Goal: Find specific page/section: Find specific page/section

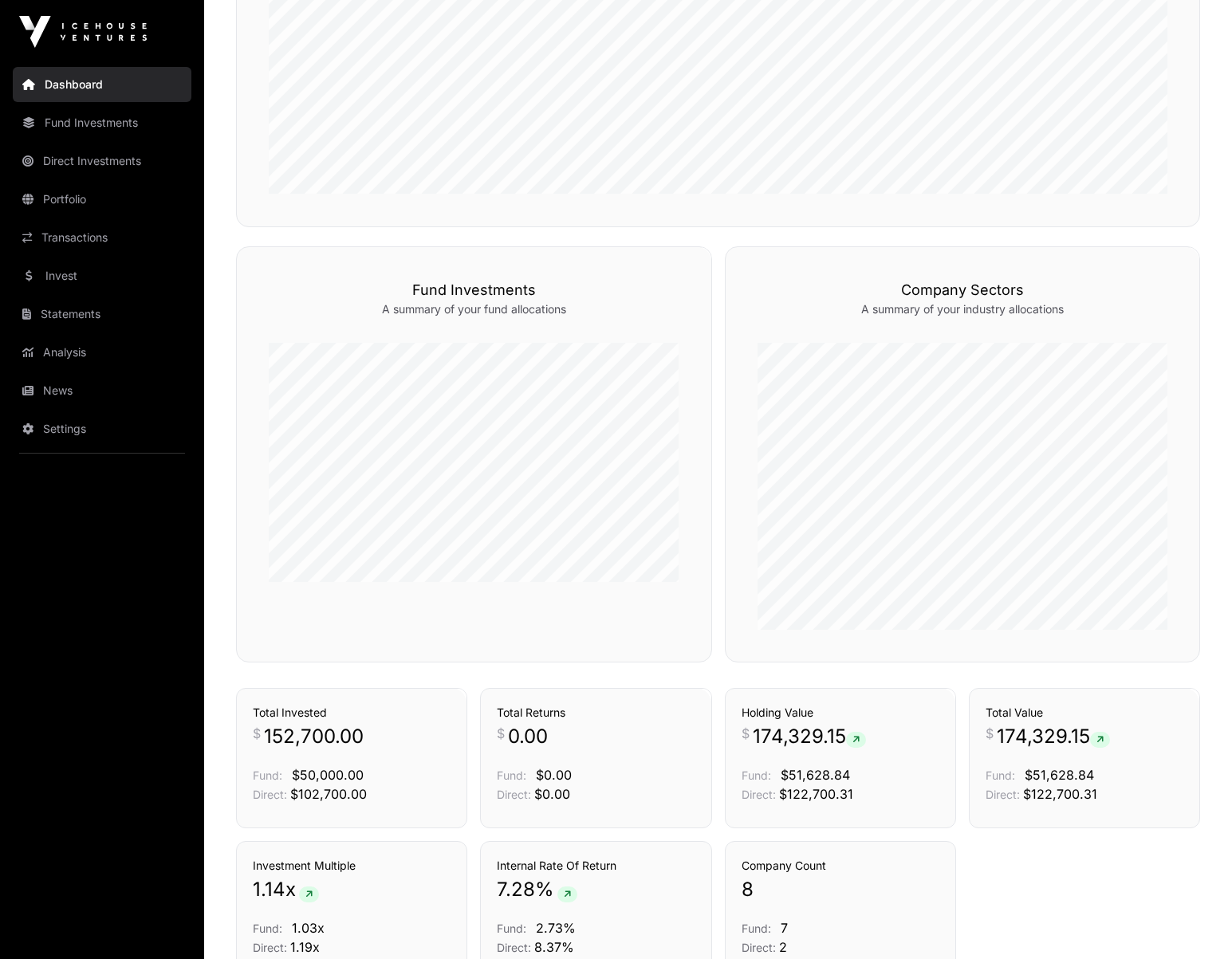
scroll to position [708, 0]
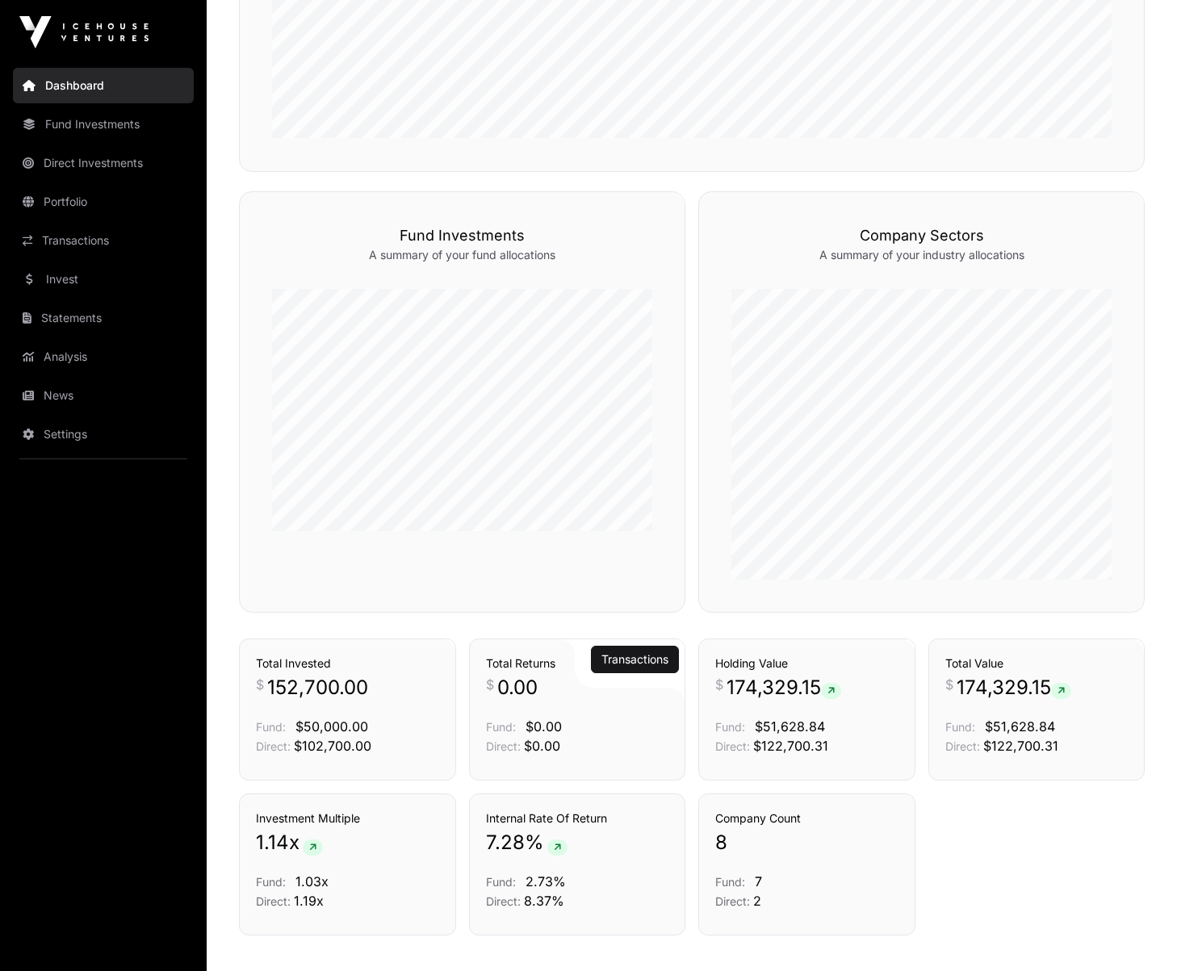
scroll to position [717, 0]
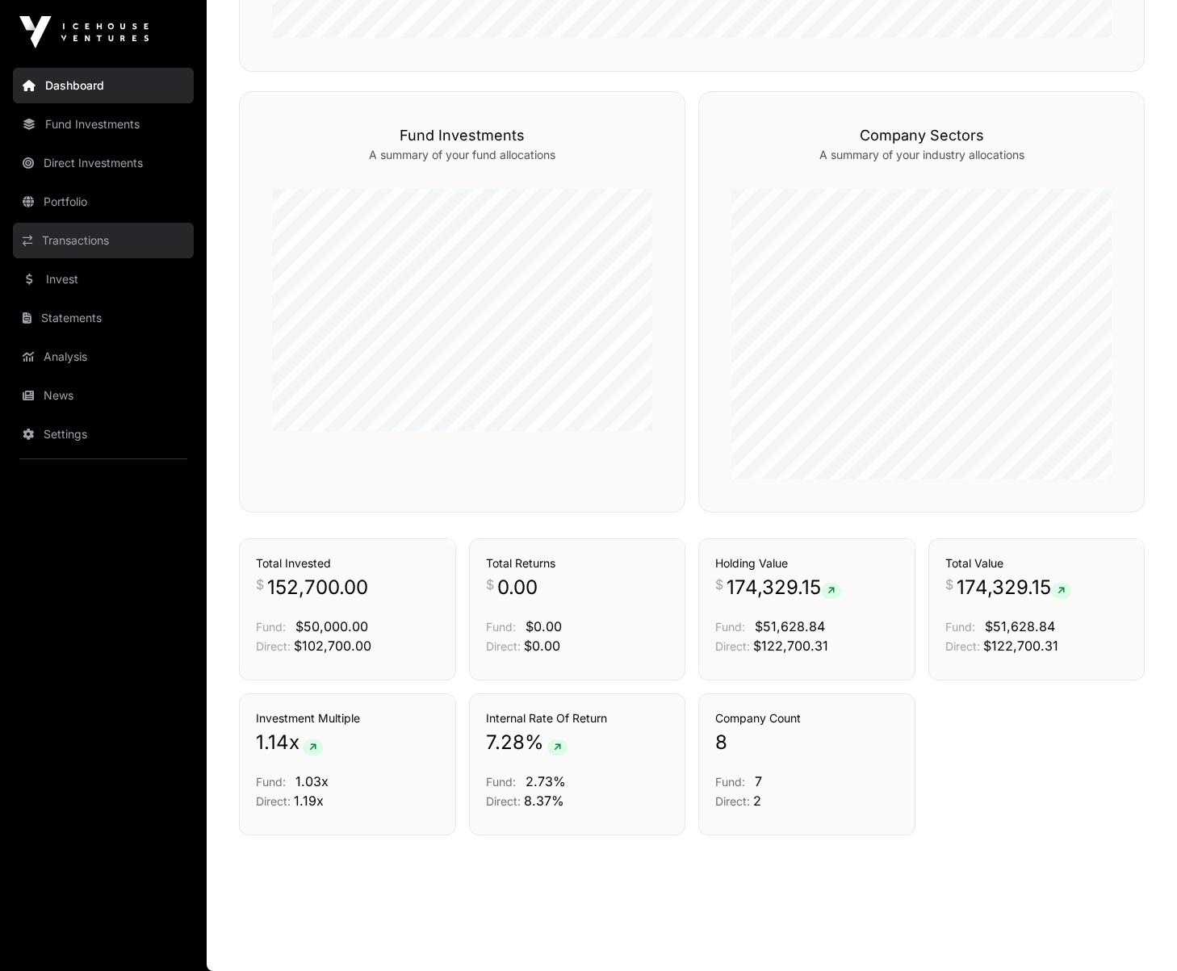
click at [85, 243] on link "Transactions" at bounding box center [103, 241] width 181 height 36
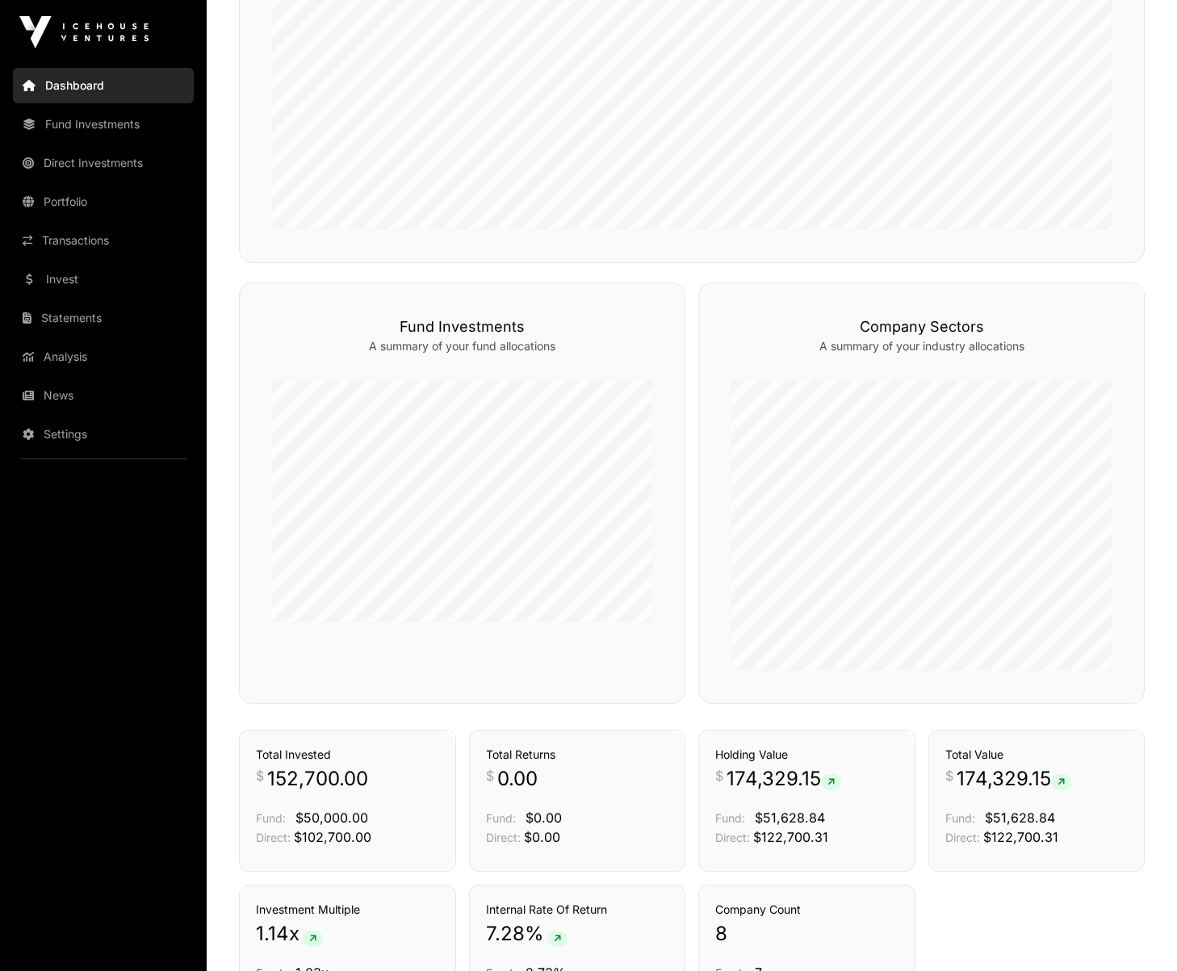
scroll to position [717, 0]
